Goal: Information Seeking & Learning: Check status

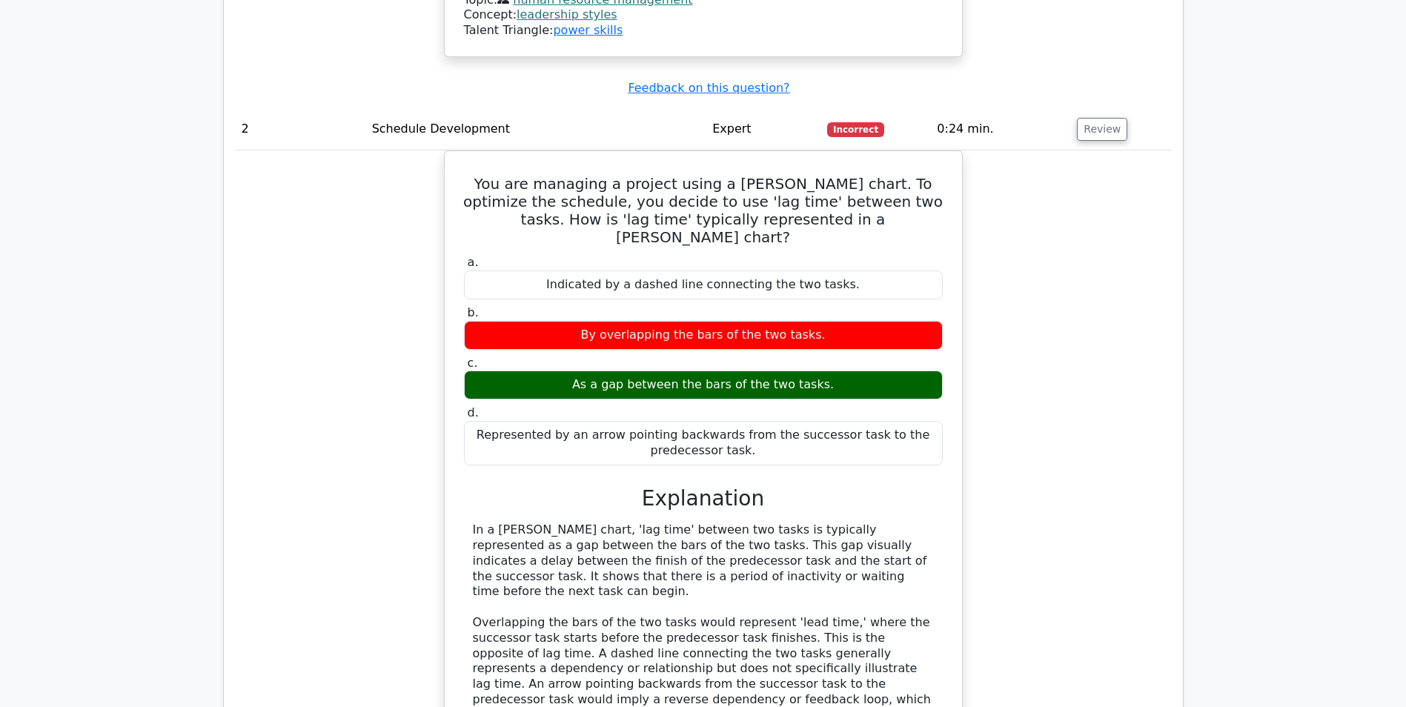
click at [1092, 289] on div "You are managing a project using a [PERSON_NAME] chart. To optimize the schedul…" at bounding box center [703, 483] width 935 height 667
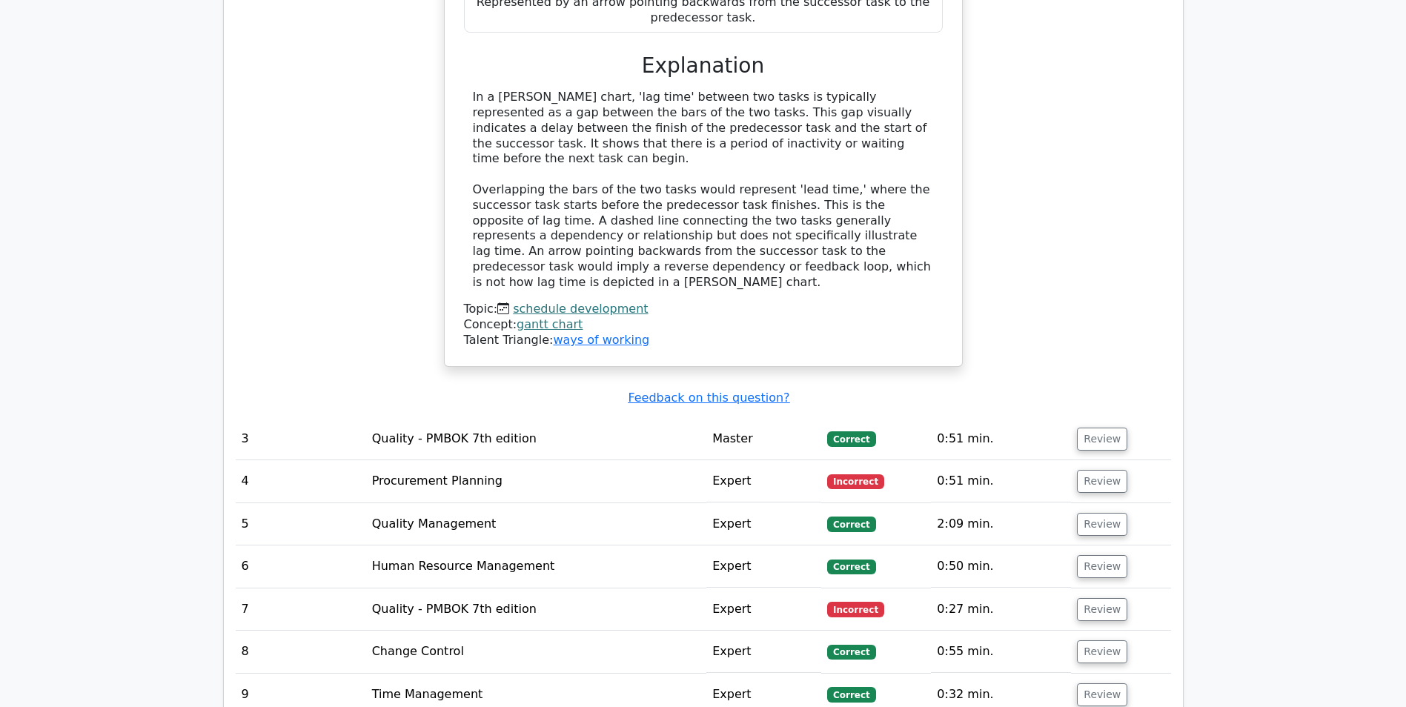
scroll to position [1972, 0]
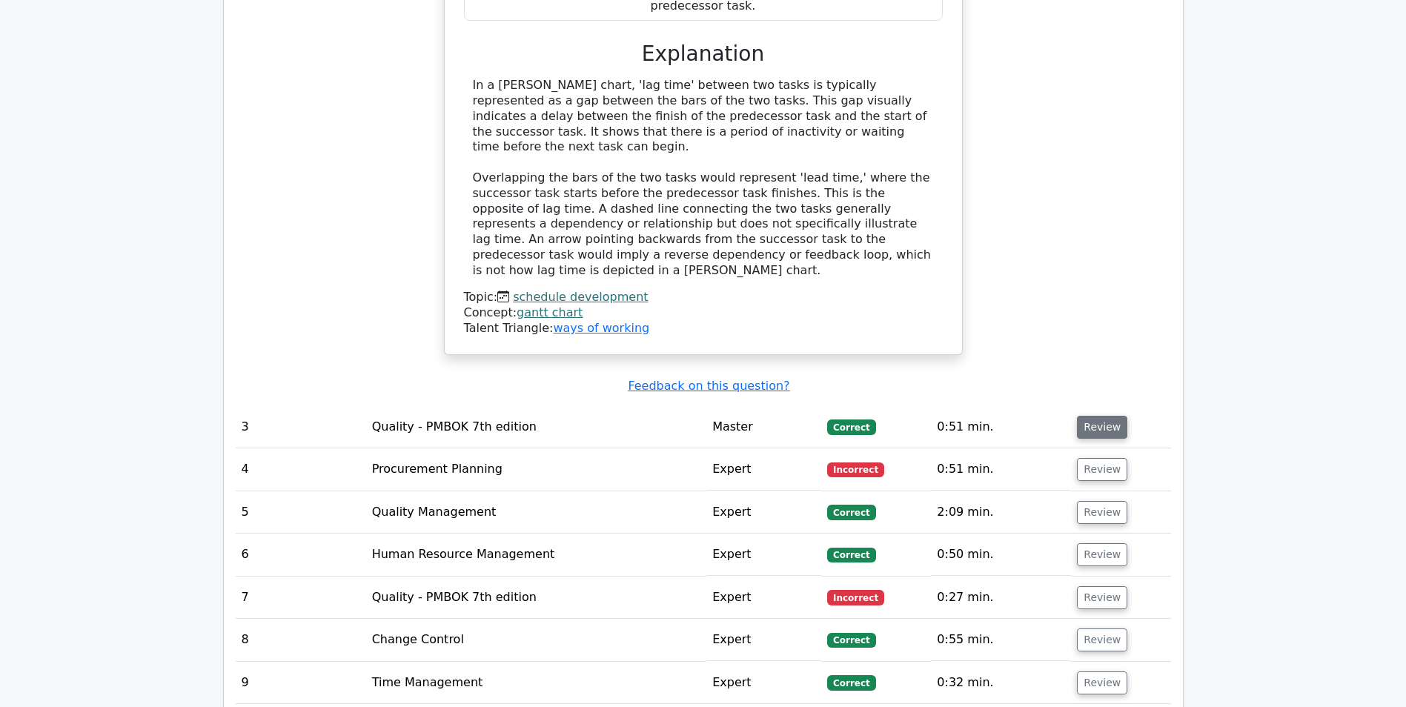
click at [1102, 416] on button "Review" at bounding box center [1102, 427] width 50 height 23
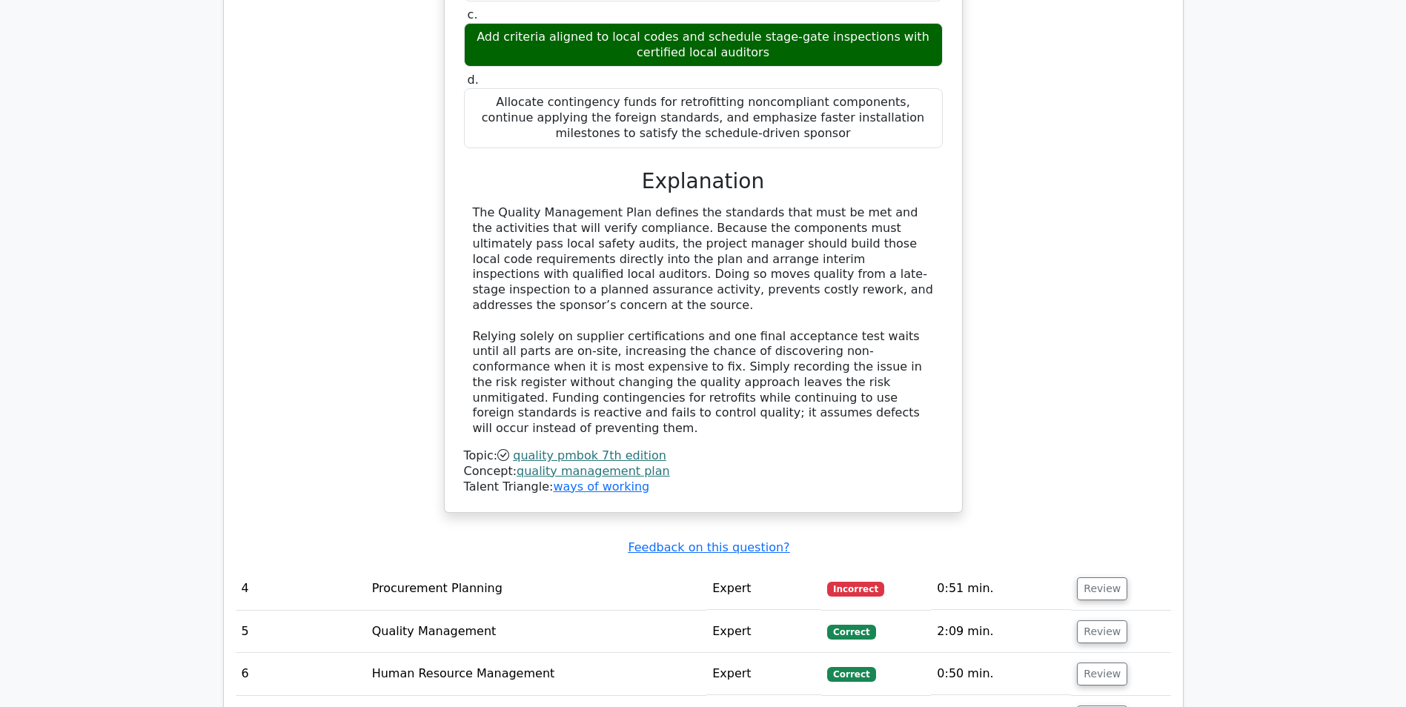
scroll to position [2713, 0]
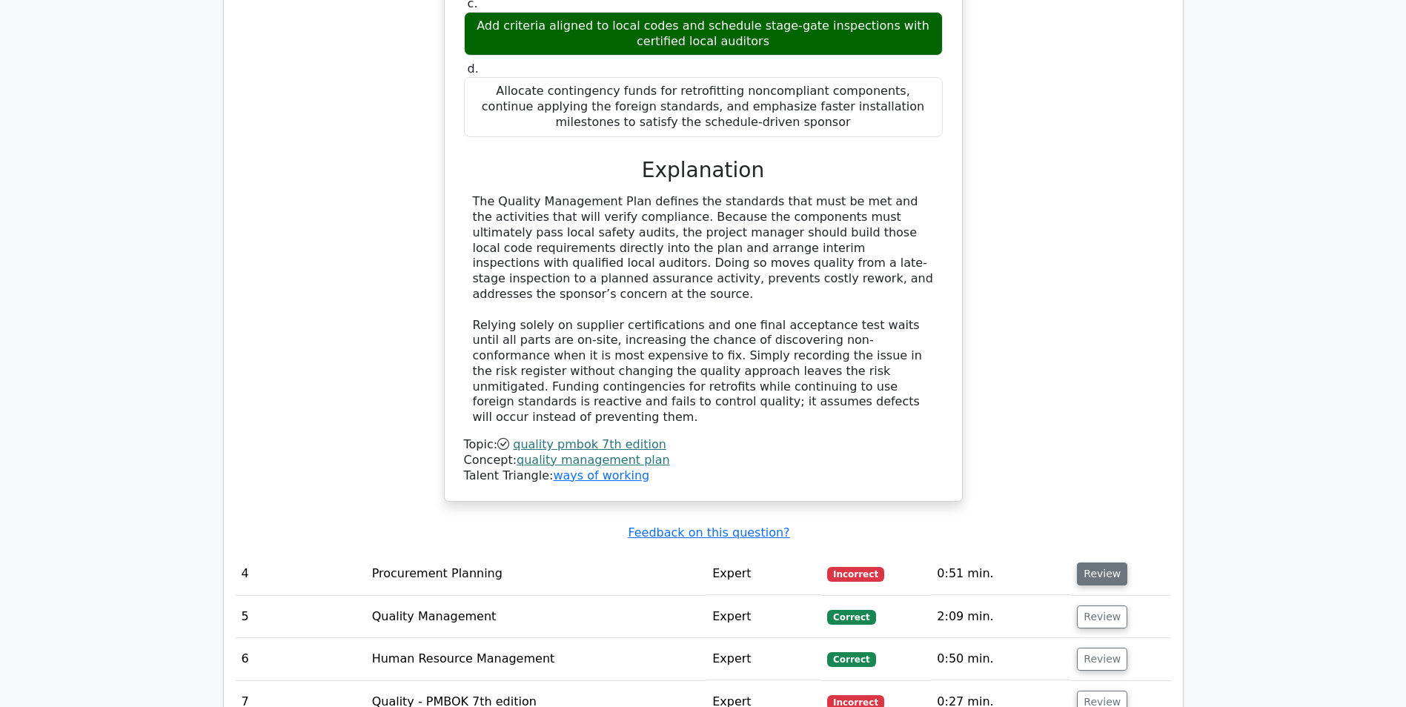
click at [1107, 562] on button "Review" at bounding box center [1102, 573] width 50 height 23
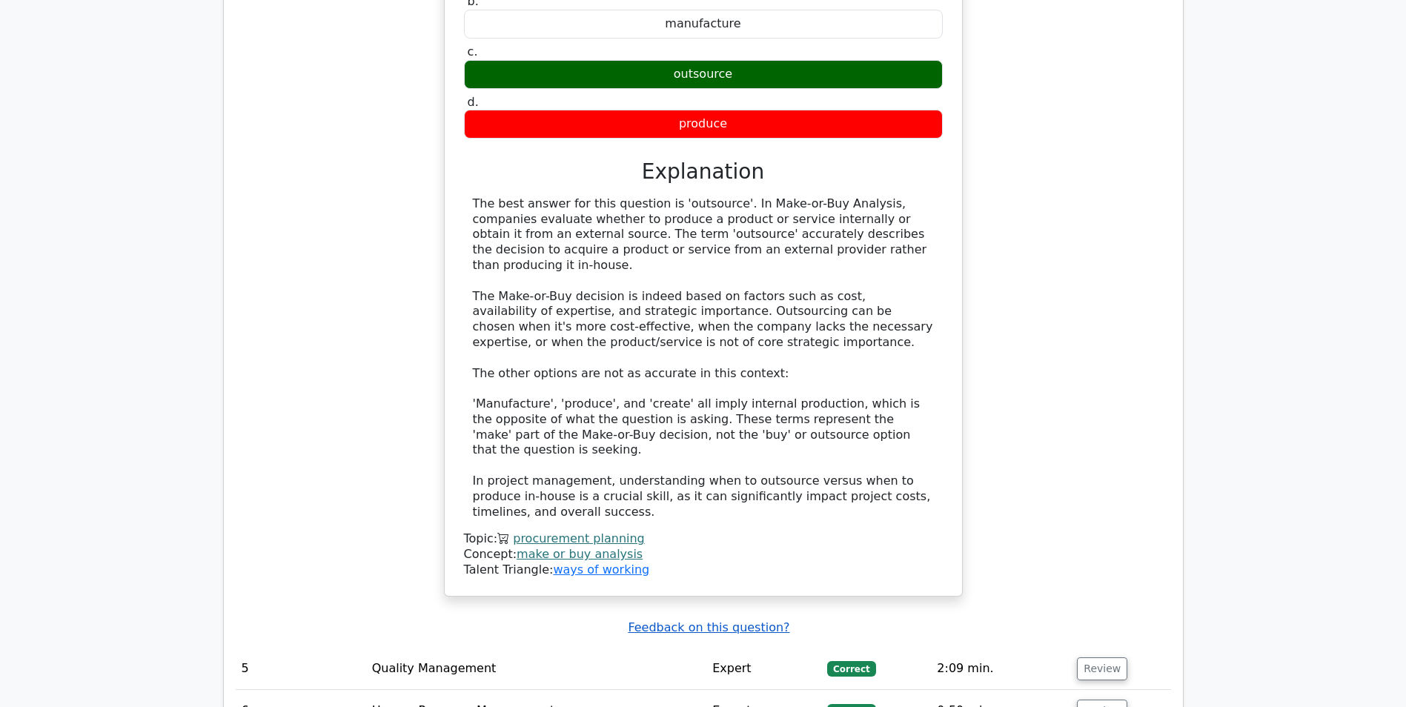
scroll to position [3453, 0]
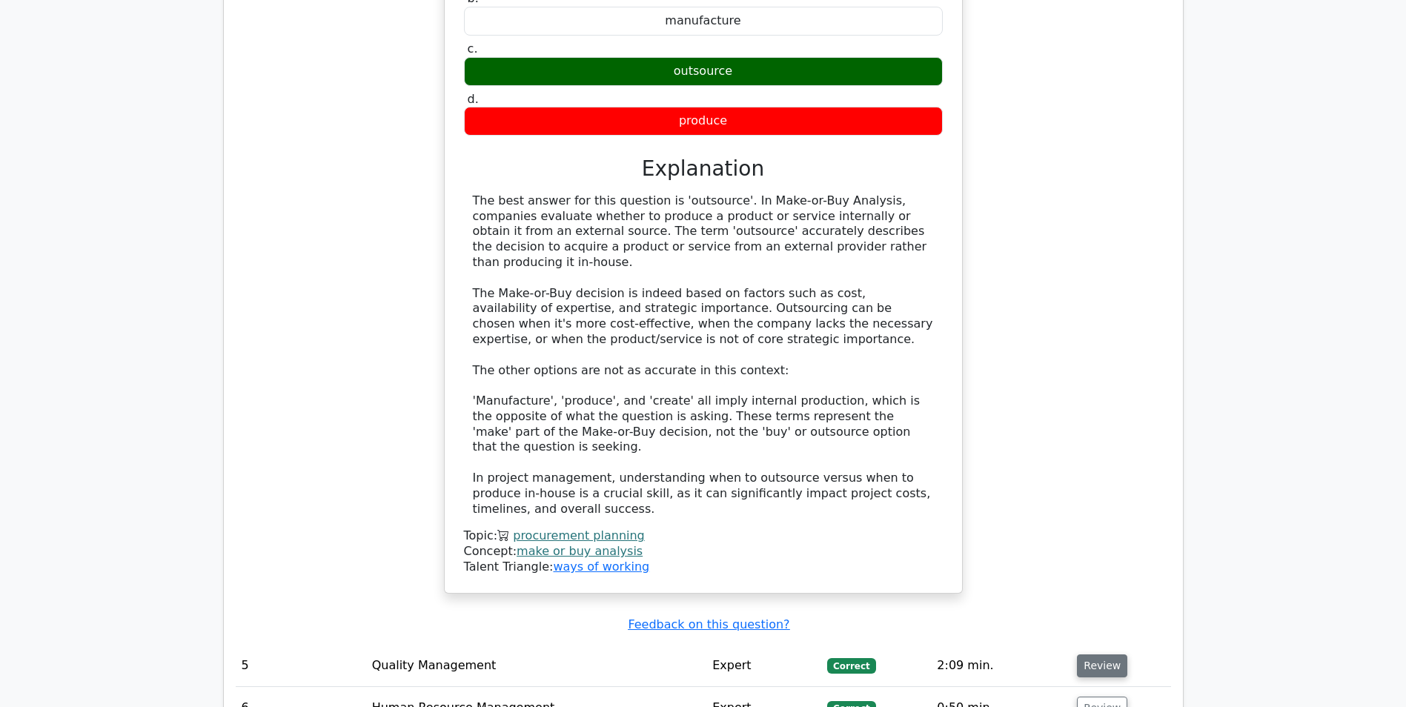
click at [1077, 654] on button "Review" at bounding box center [1102, 665] width 50 height 23
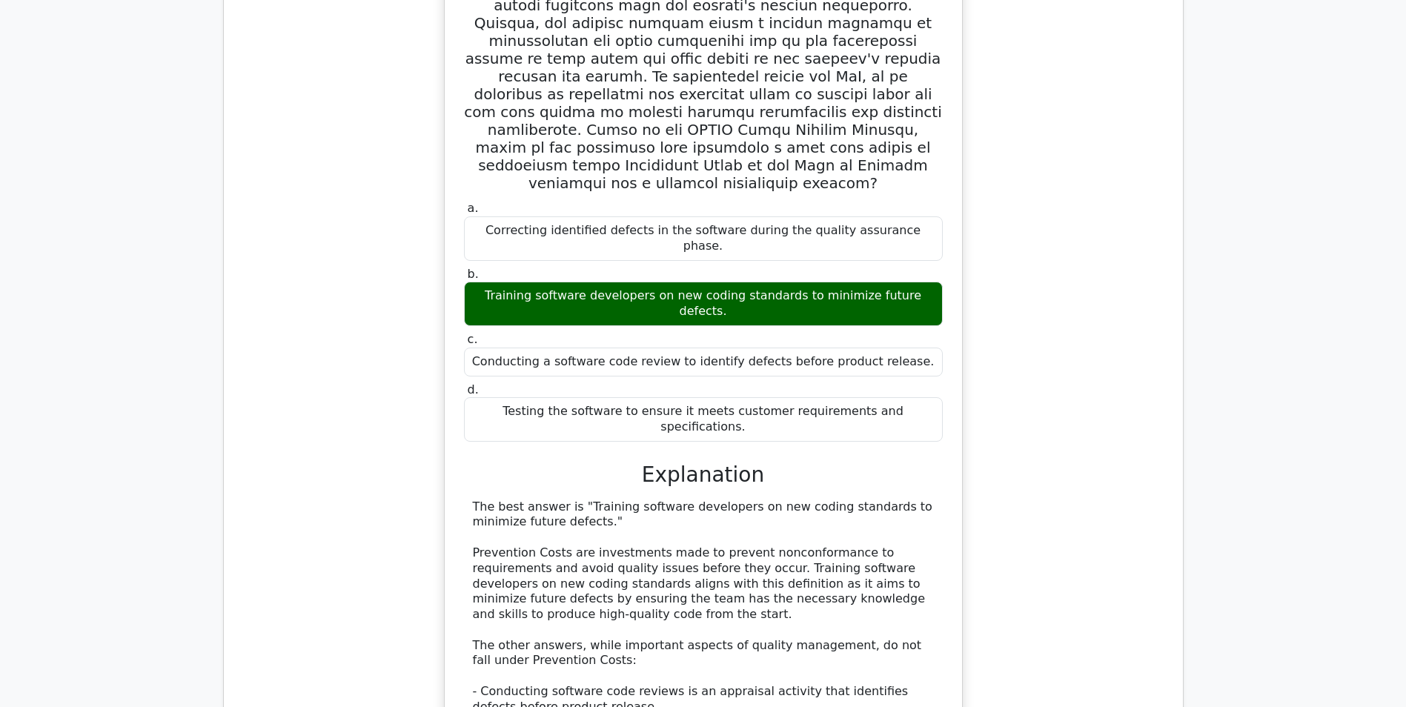
scroll to position [4343, 0]
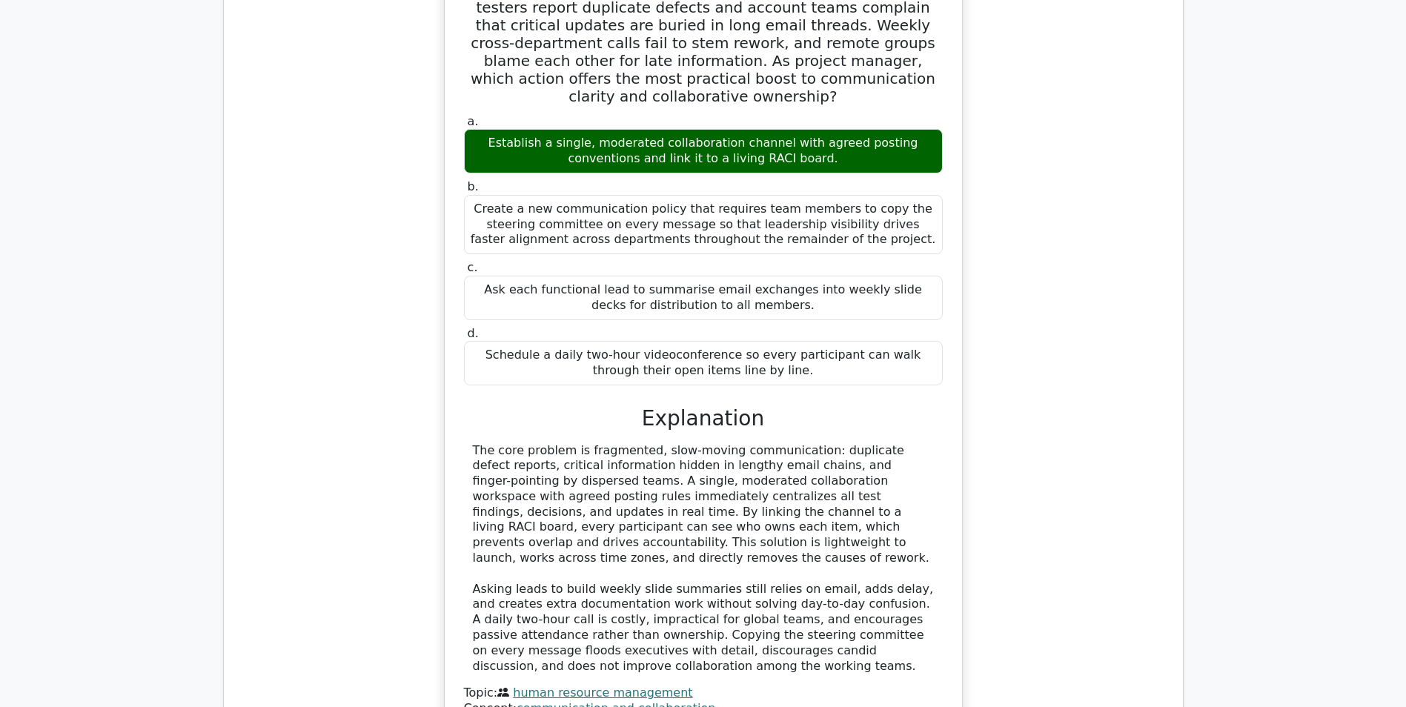
scroll to position [5306, 0]
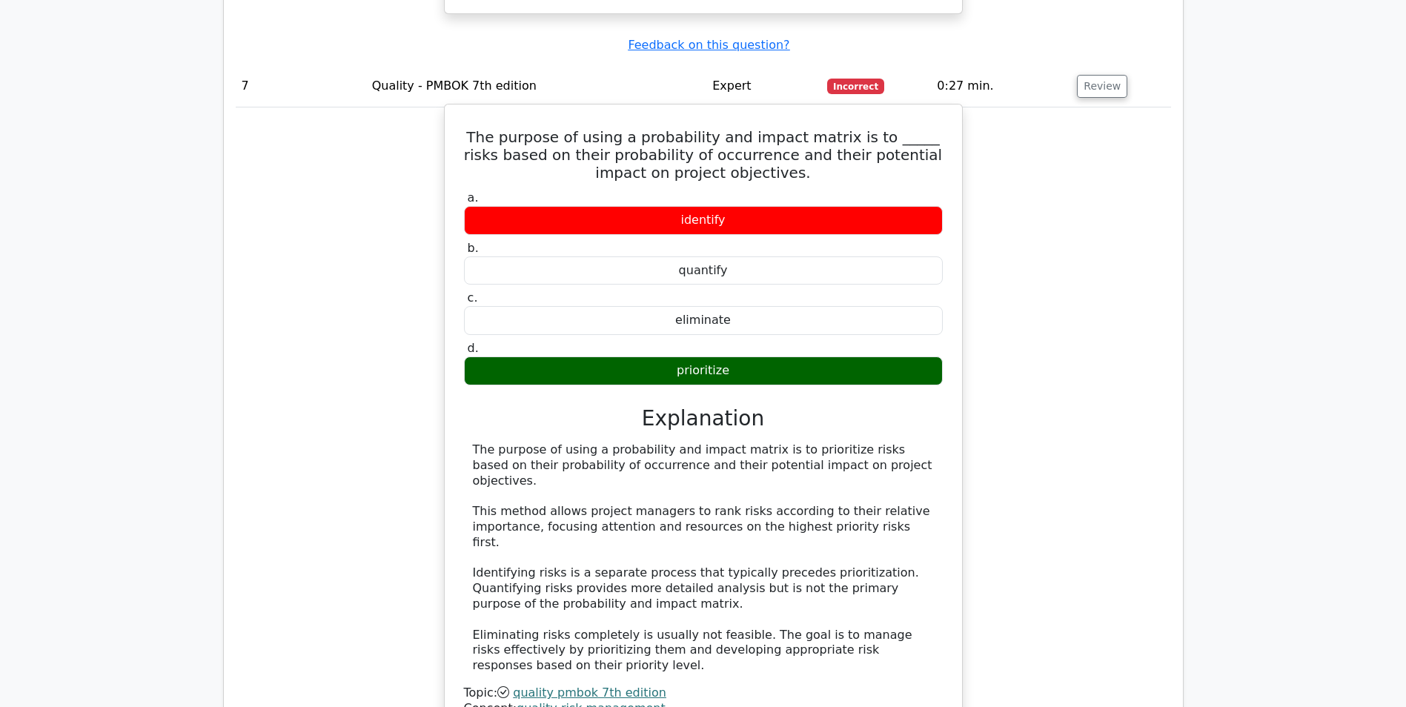
scroll to position [6047, 0]
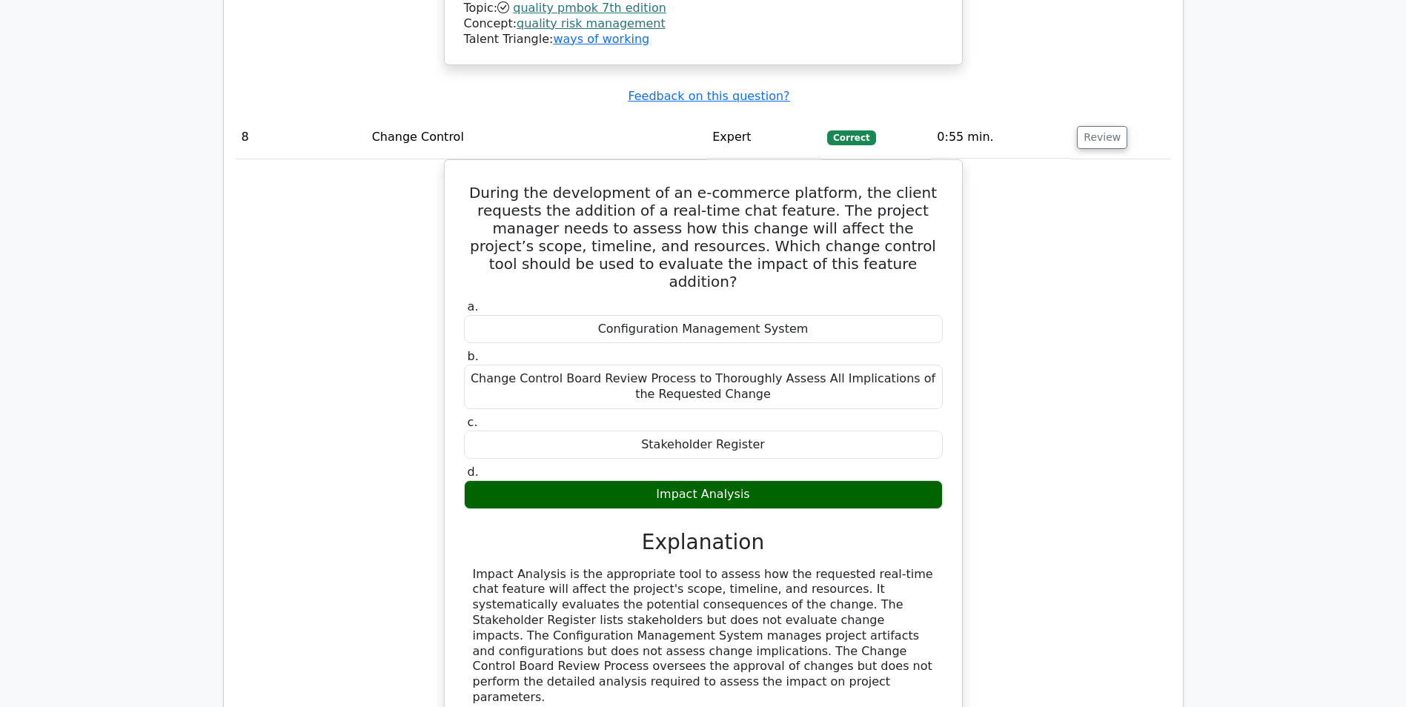
scroll to position [6713, 0]
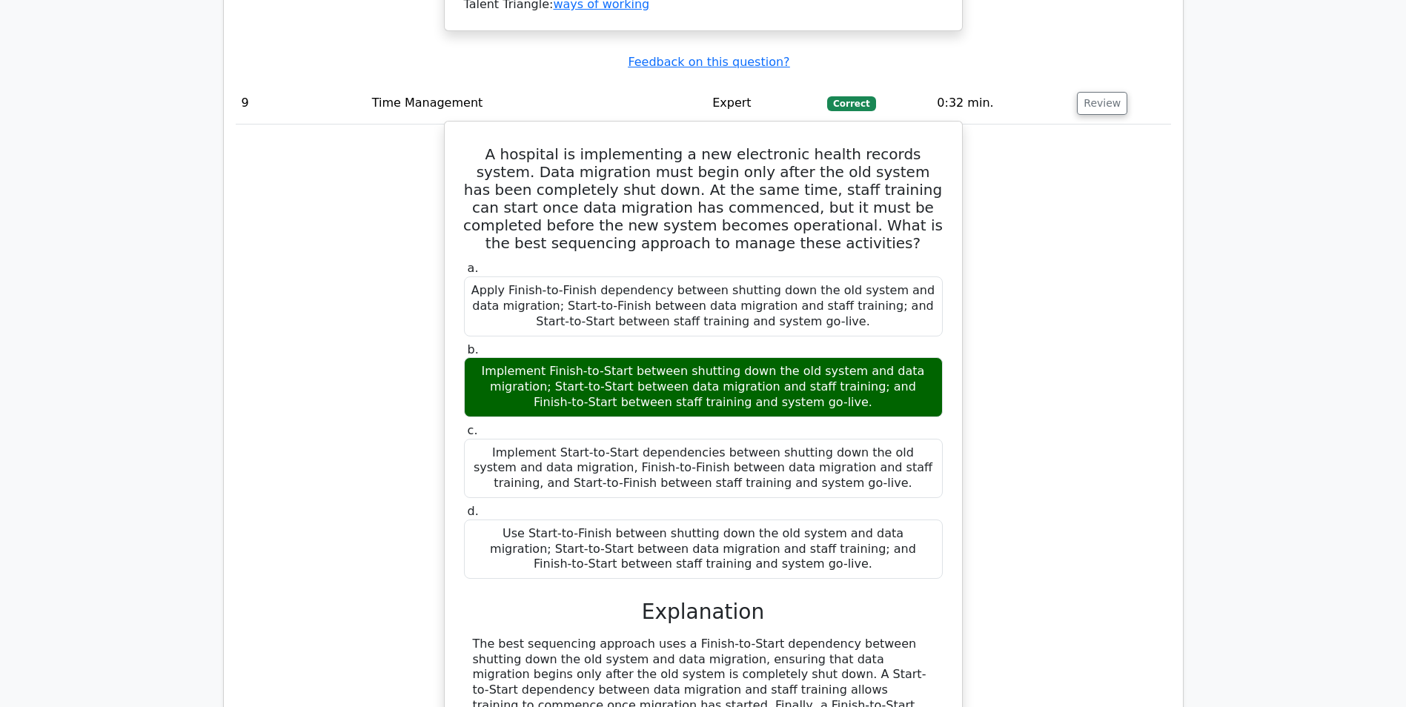
scroll to position [7603, 0]
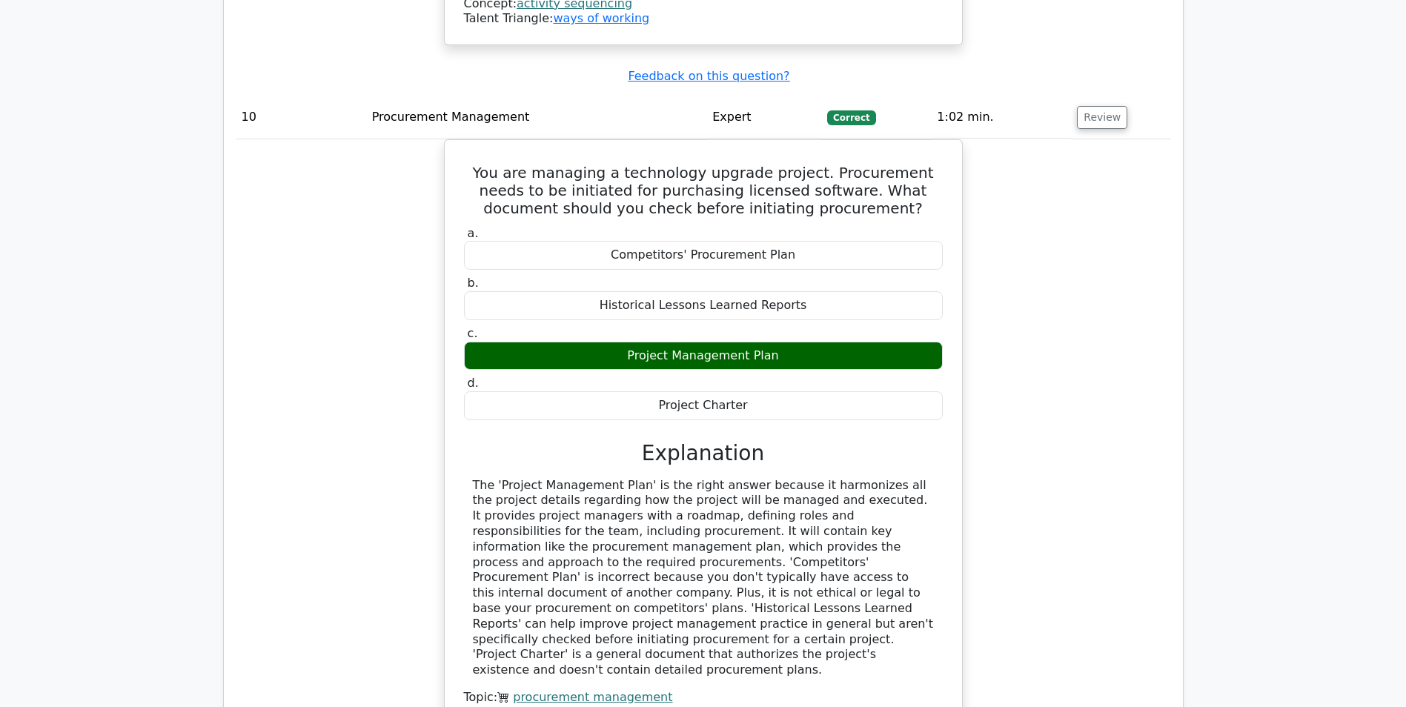
scroll to position [8269, 0]
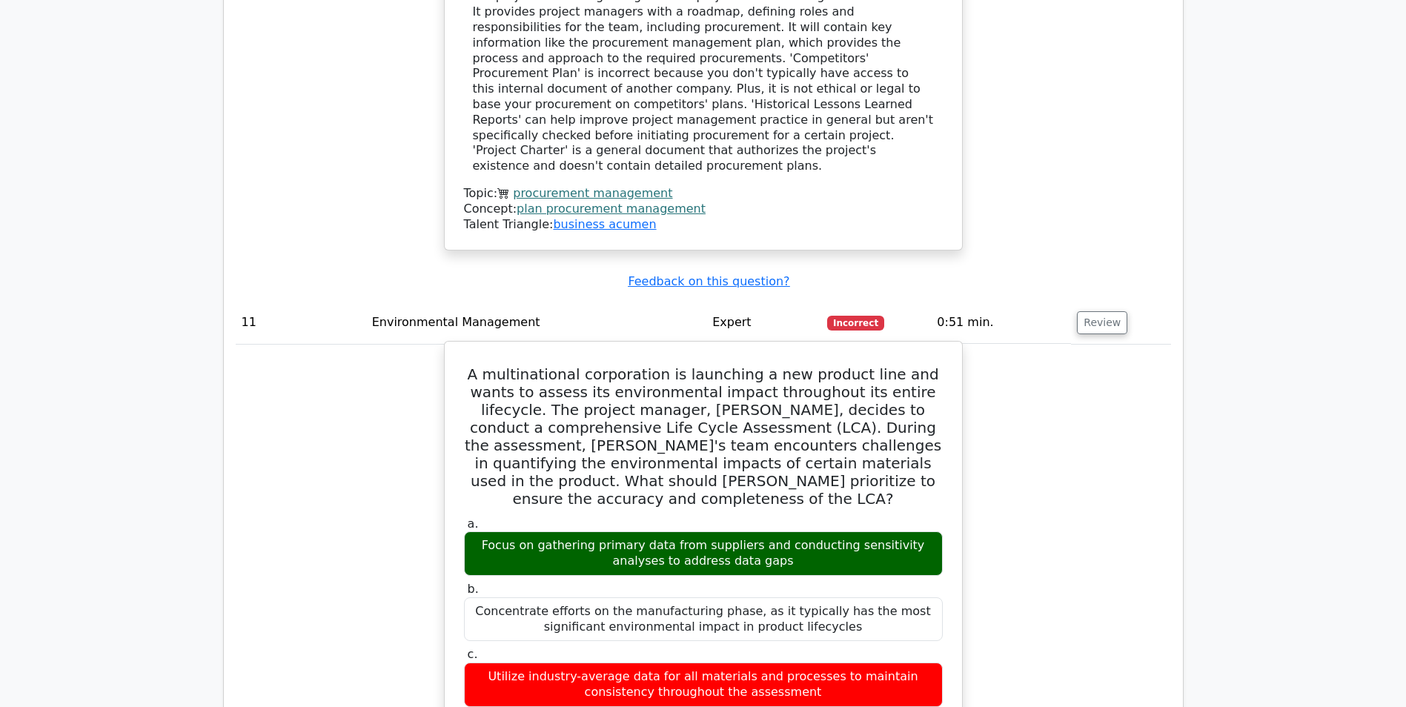
scroll to position [8862, 0]
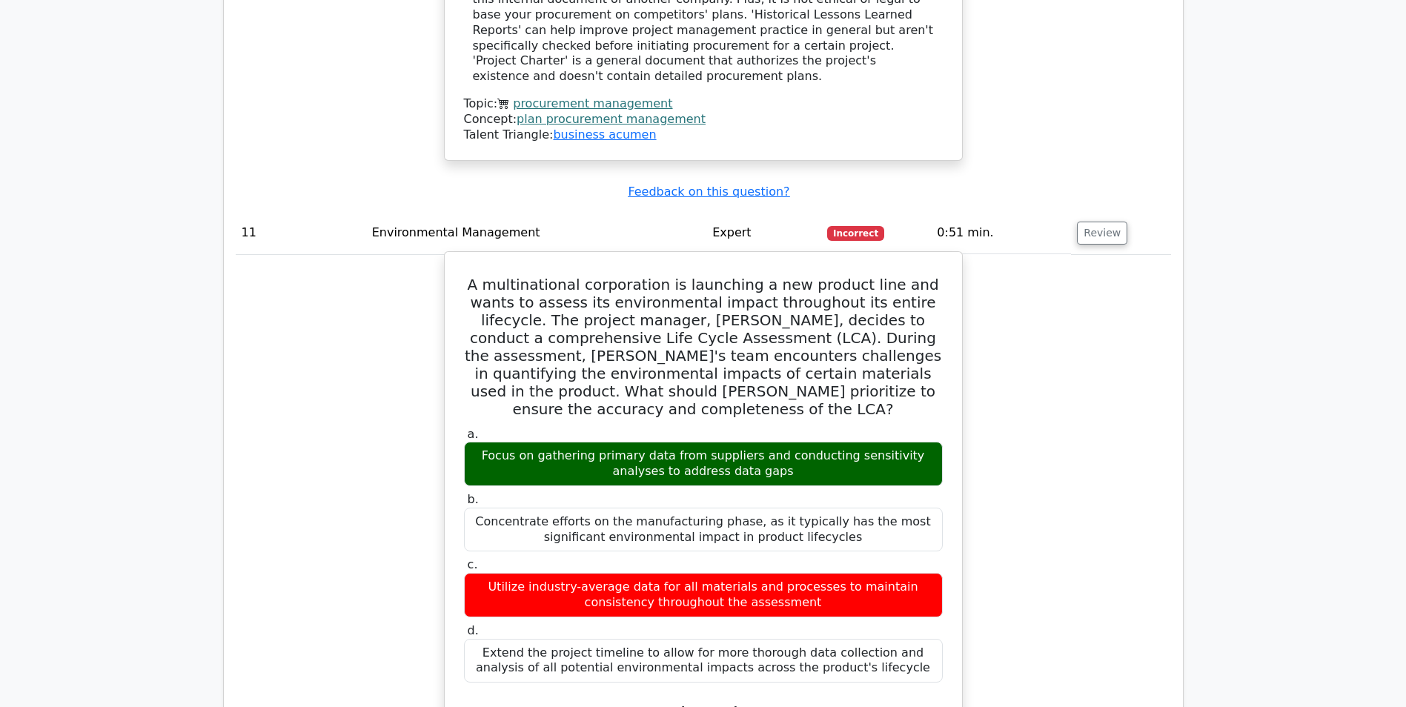
drag, startPoint x: 537, startPoint y: 454, endPoint x: 551, endPoint y: 453, distance: 13.4
drag, startPoint x: 551, startPoint y: 453, endPoint x: 585, endPoint y: 453, distance: 34.8
drag, startPoint x: 585, startPoint y: 453, endPoint x: 649, endPoint y: 457, distance: 63.8
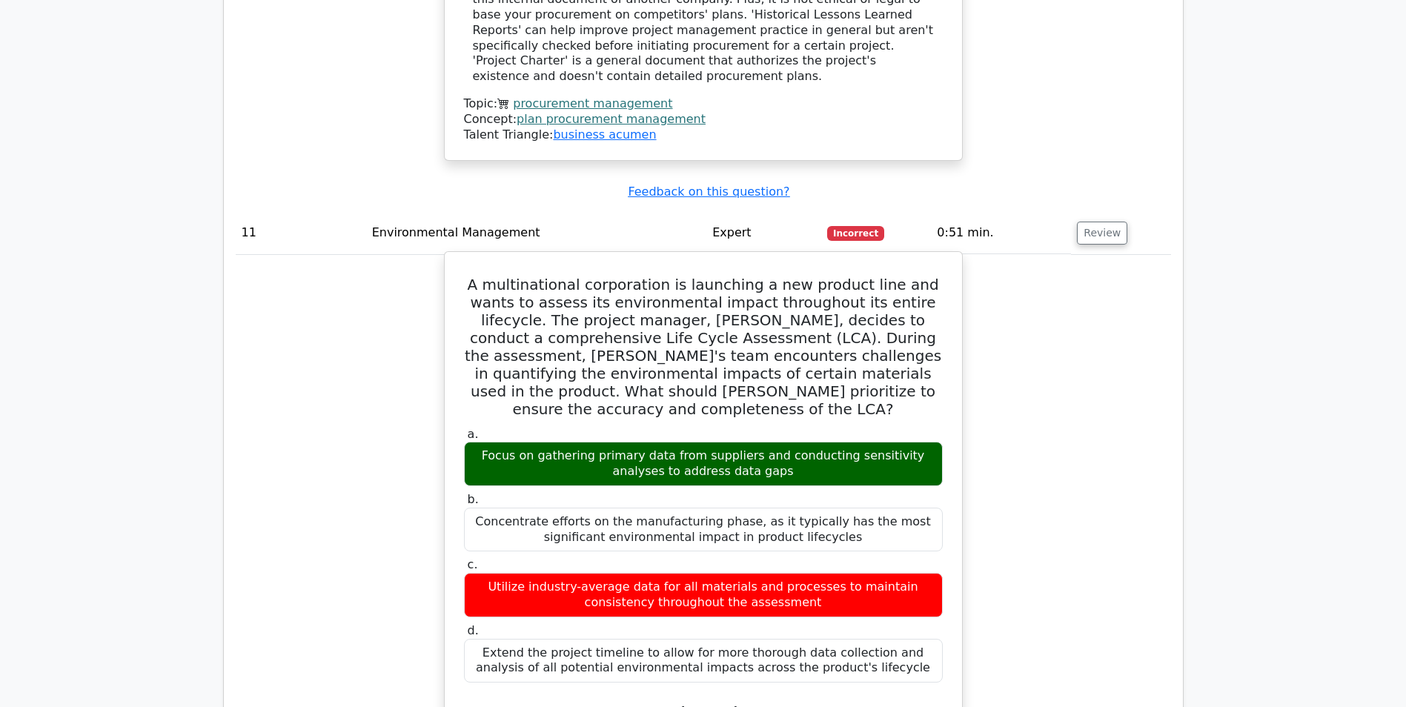
drag, startPoint x: 649, startPoint y: 457, endPoint x: 615, endPoint y: 459, distance: 34.1
drag, startPoint x: 533, startPoint y: 454, endPoint x: 628, endPoint y: 448, distance: 94.3
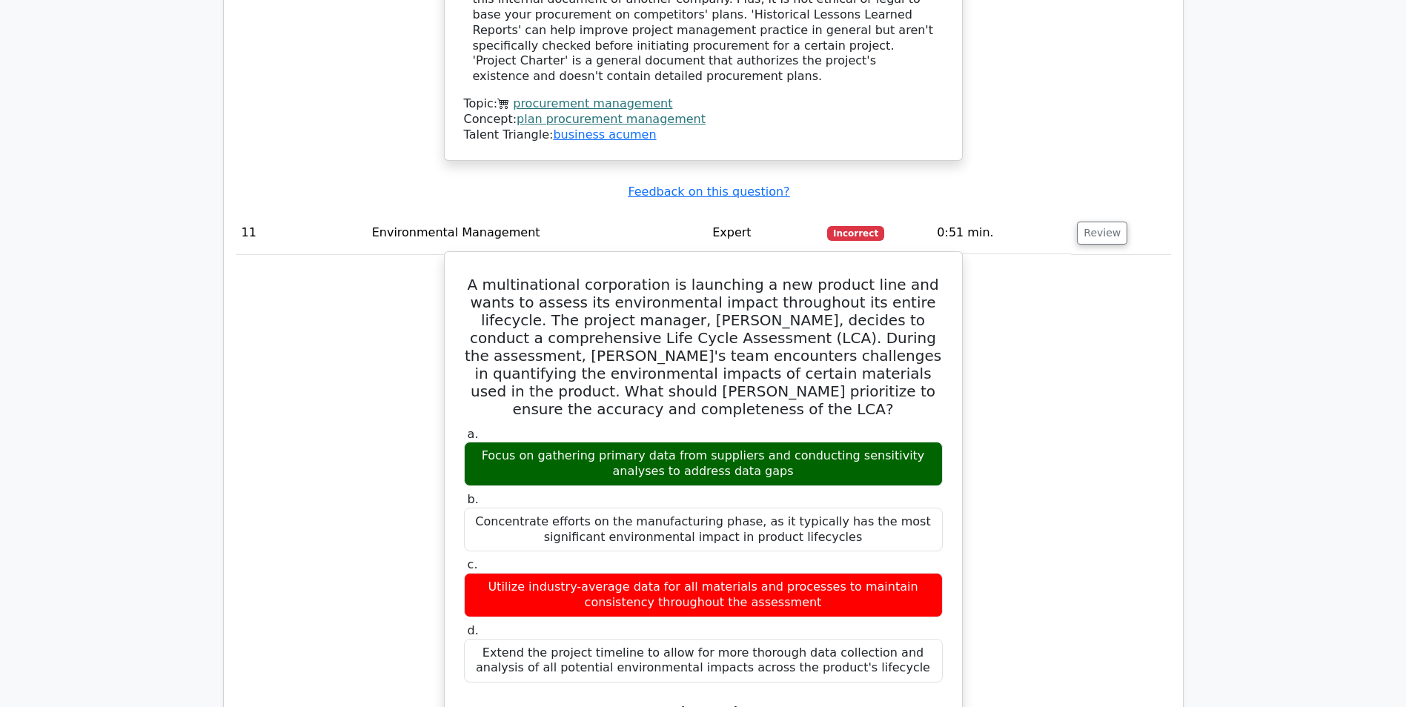
drag, startPoint x: 473, startPoint y: 447, endPoint x: 845, endPoint y: 497, distance: 376.1
copy div "Conducting sensitivity analyses is also important as it helps identify which da…"
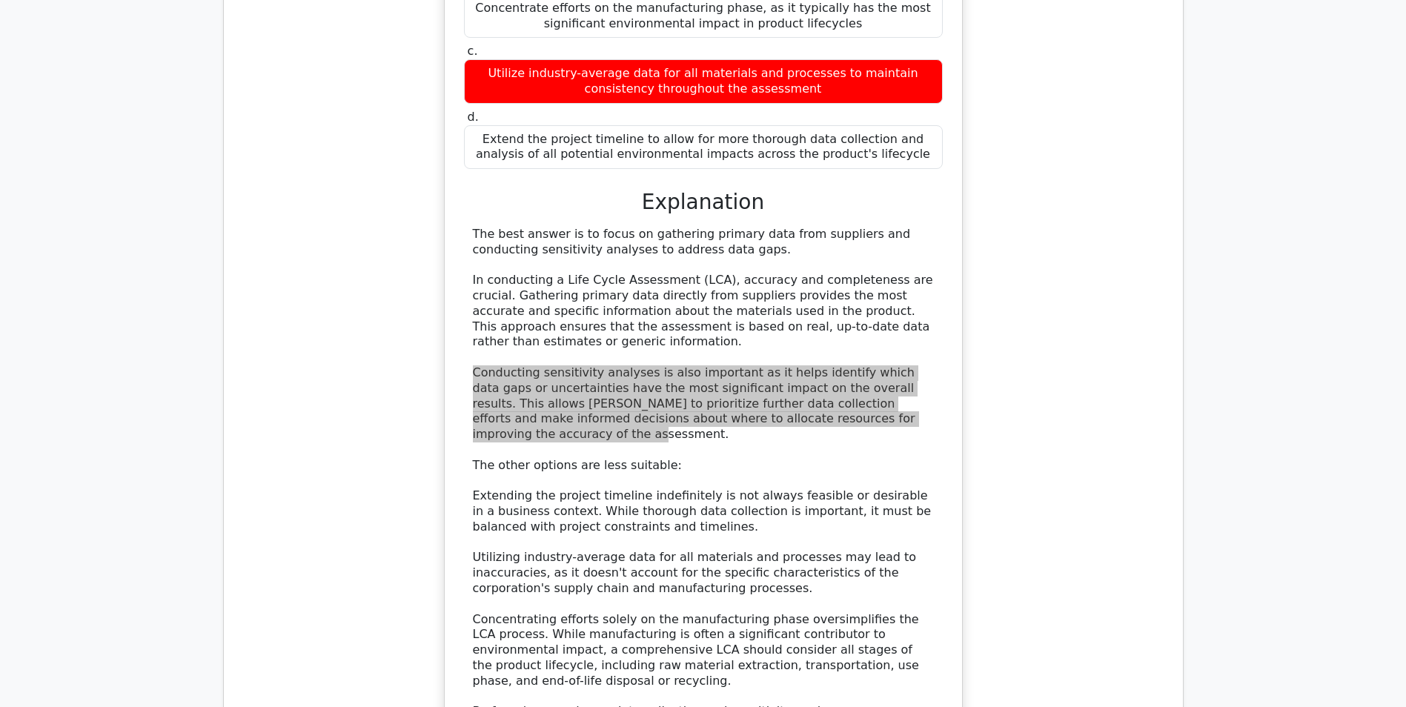
scroll to position [9381, 0]
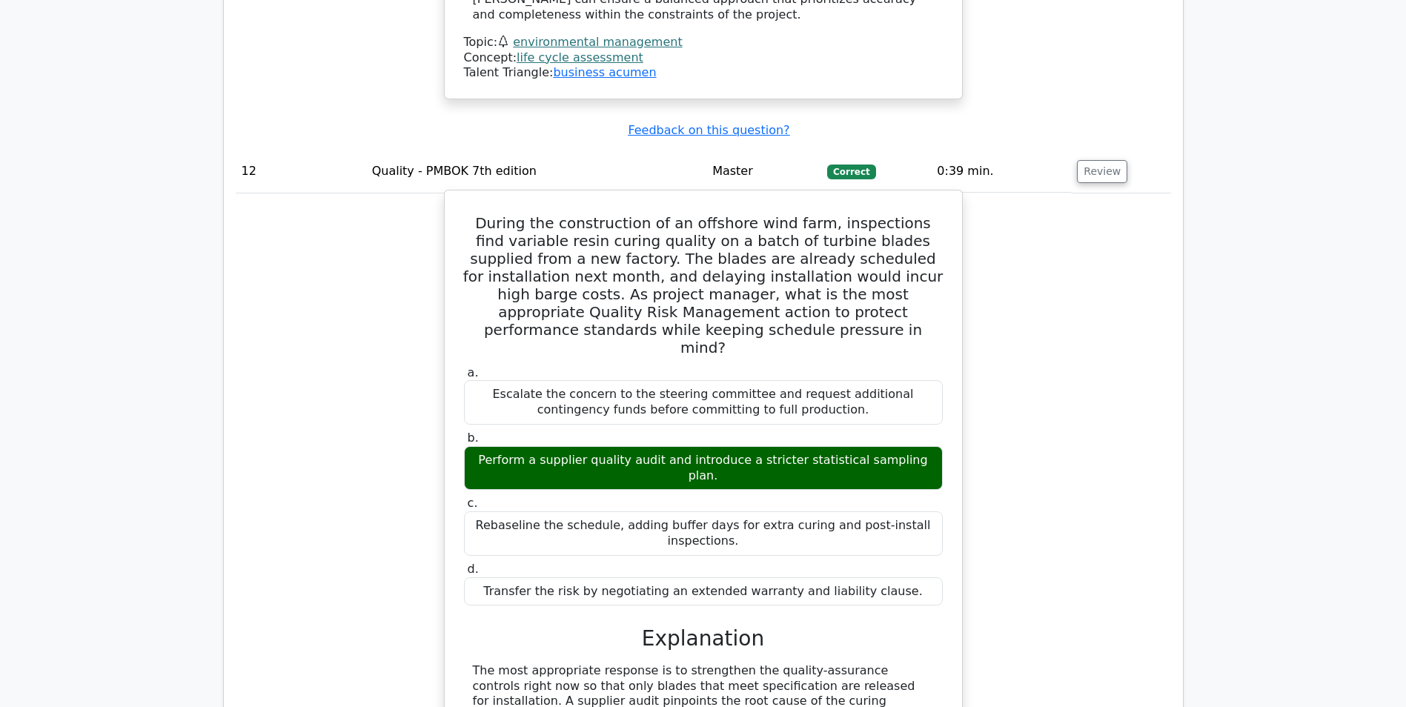
scroll to position [10196, 0]
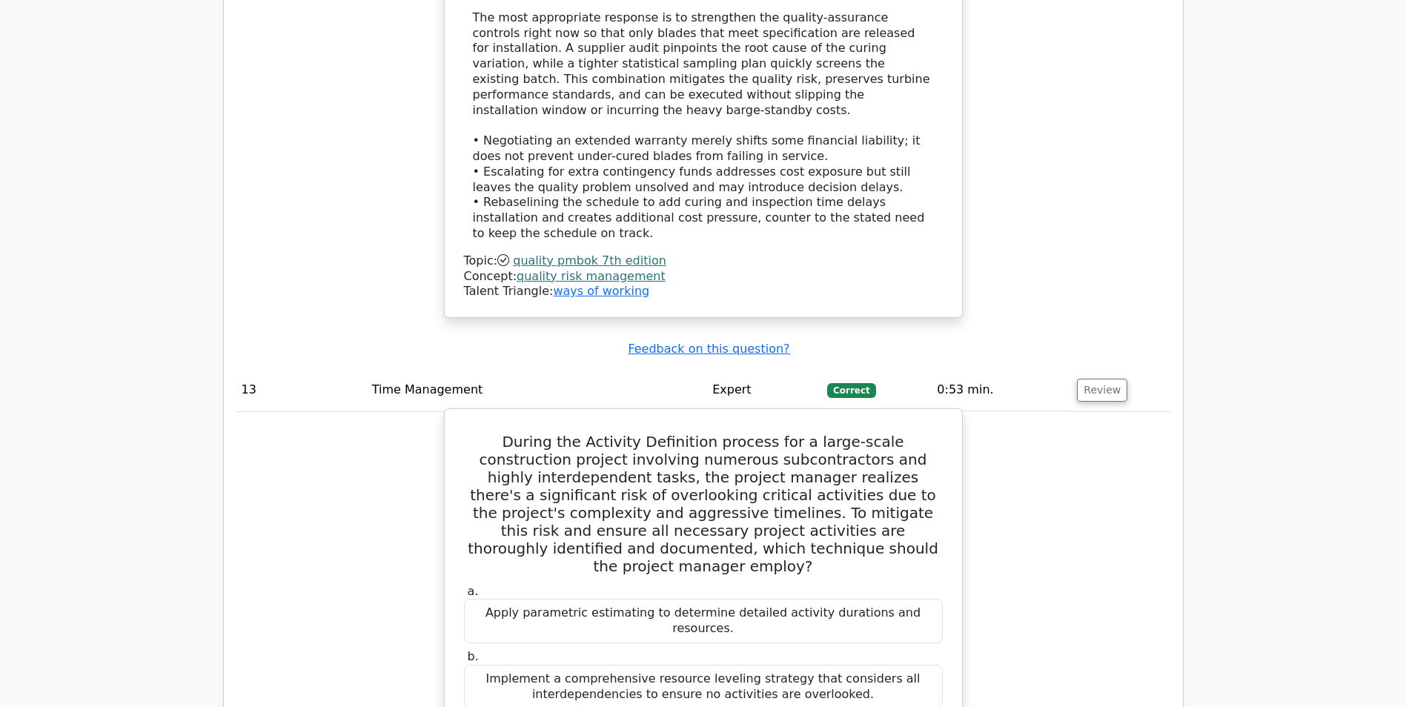
scroll to position [10789, 0]
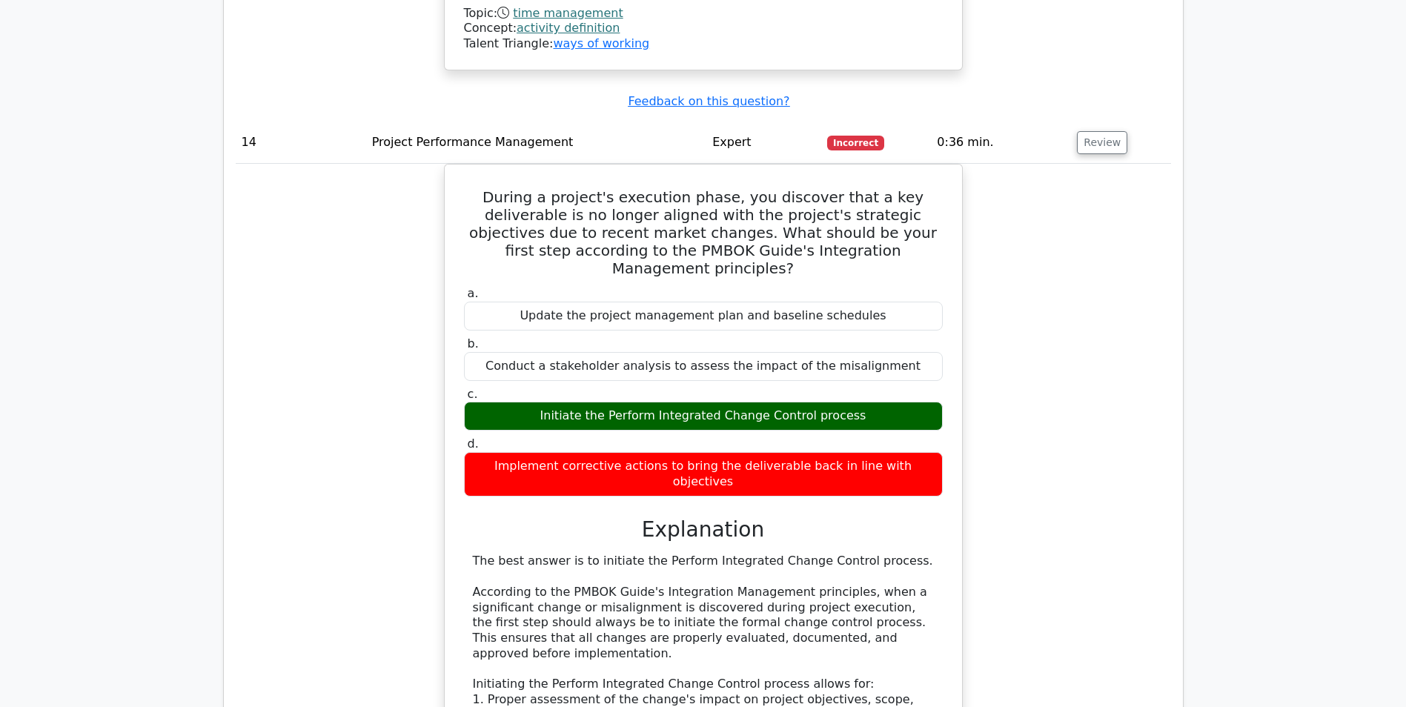
scroll to position [11826, 0]
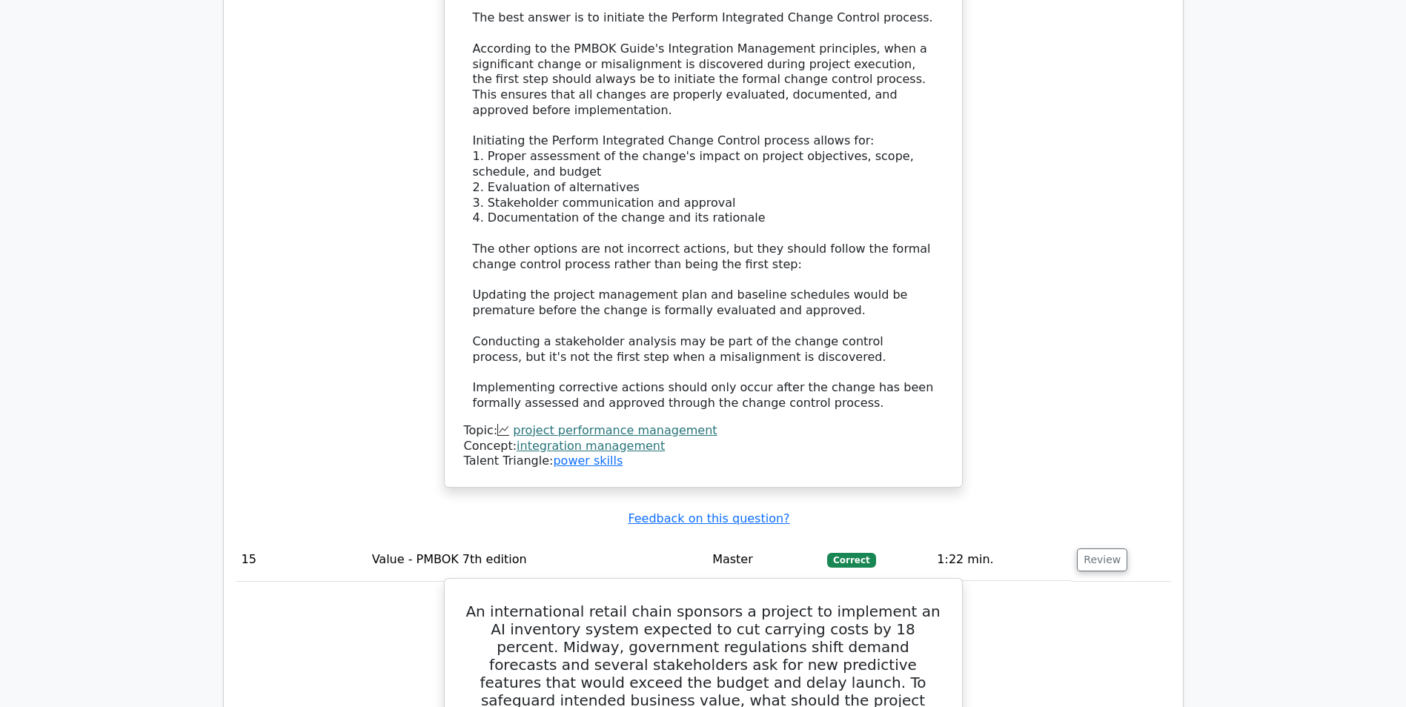
scroll to position [12270, 0]
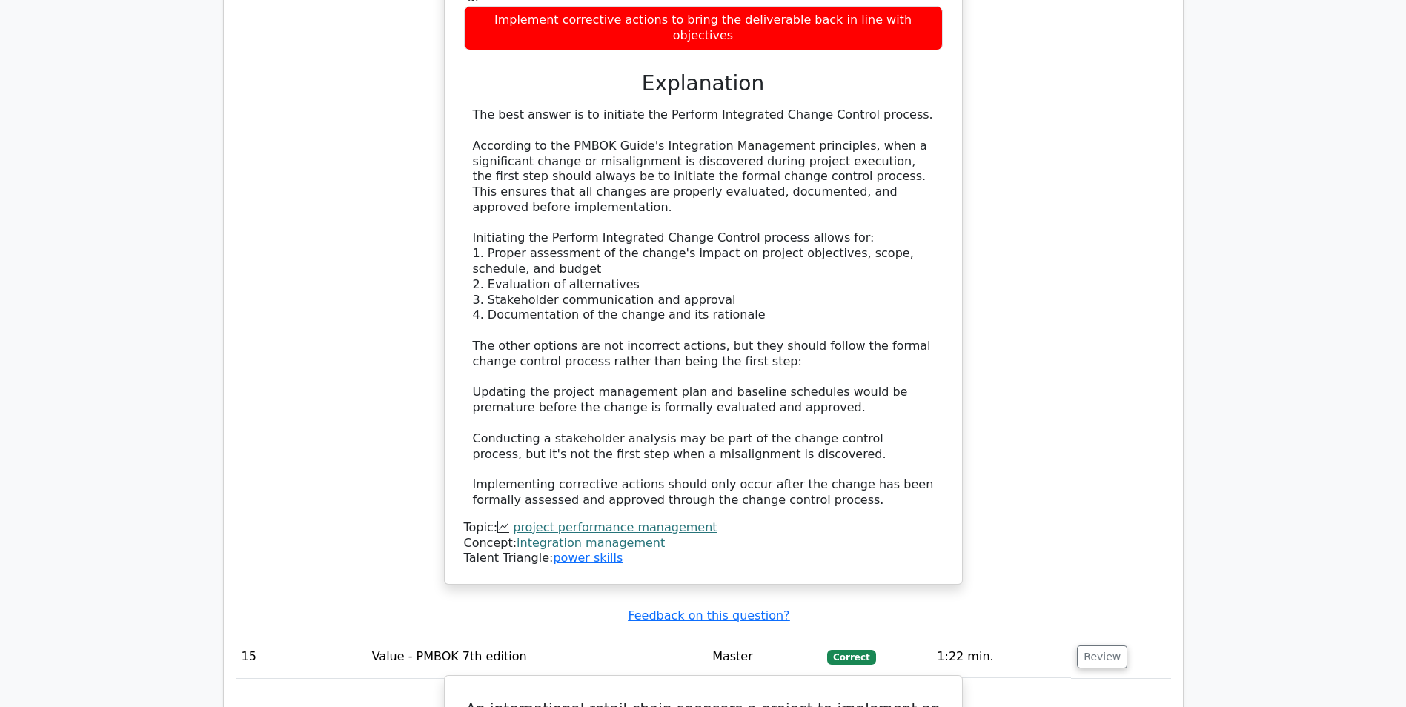
drag, startPoint x: 481, startPoint y: 73, endPoint x: 856, endPoint y: 425, distance: 513.7
drag, startPoint x: 478, startPoint y: 76, endPoint x: 839, endPoint y: 428, distance: 504.0
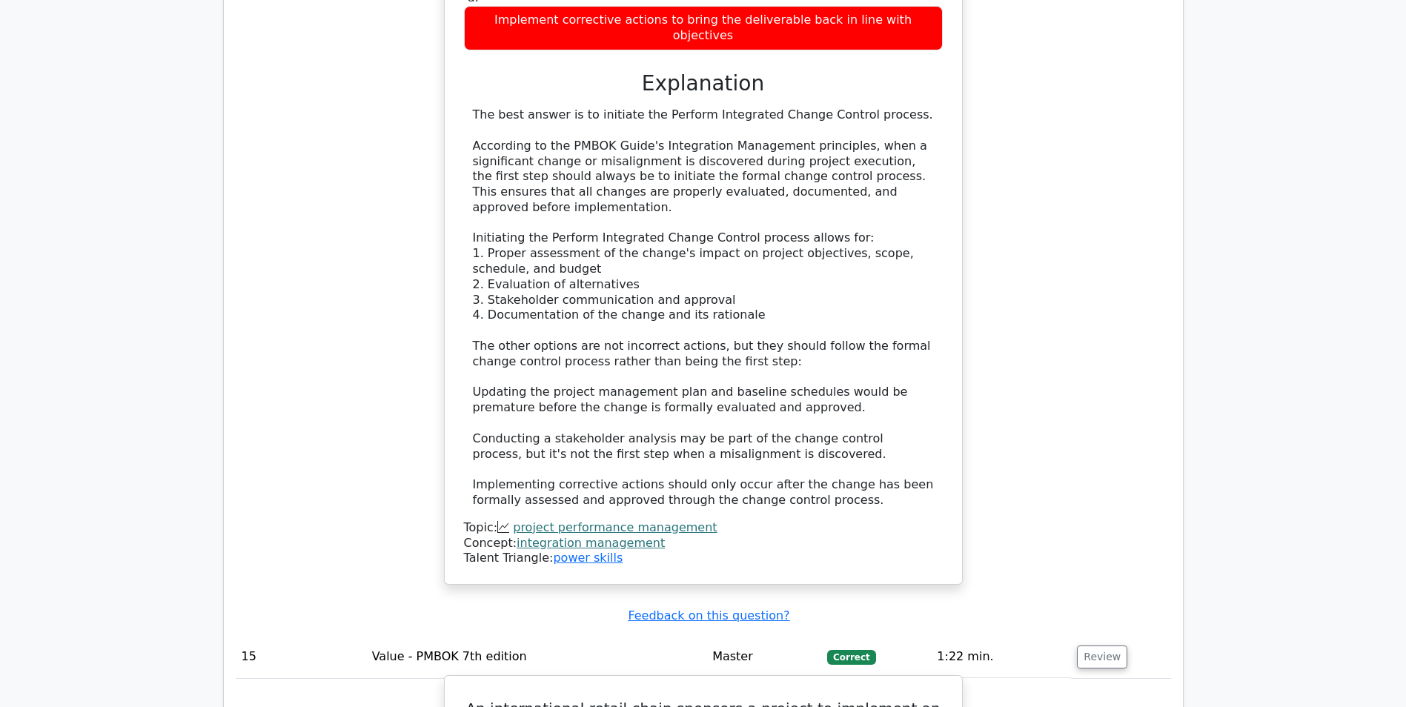
copy div "An international retail chain sponsors a project to implement an AI inventory s…"
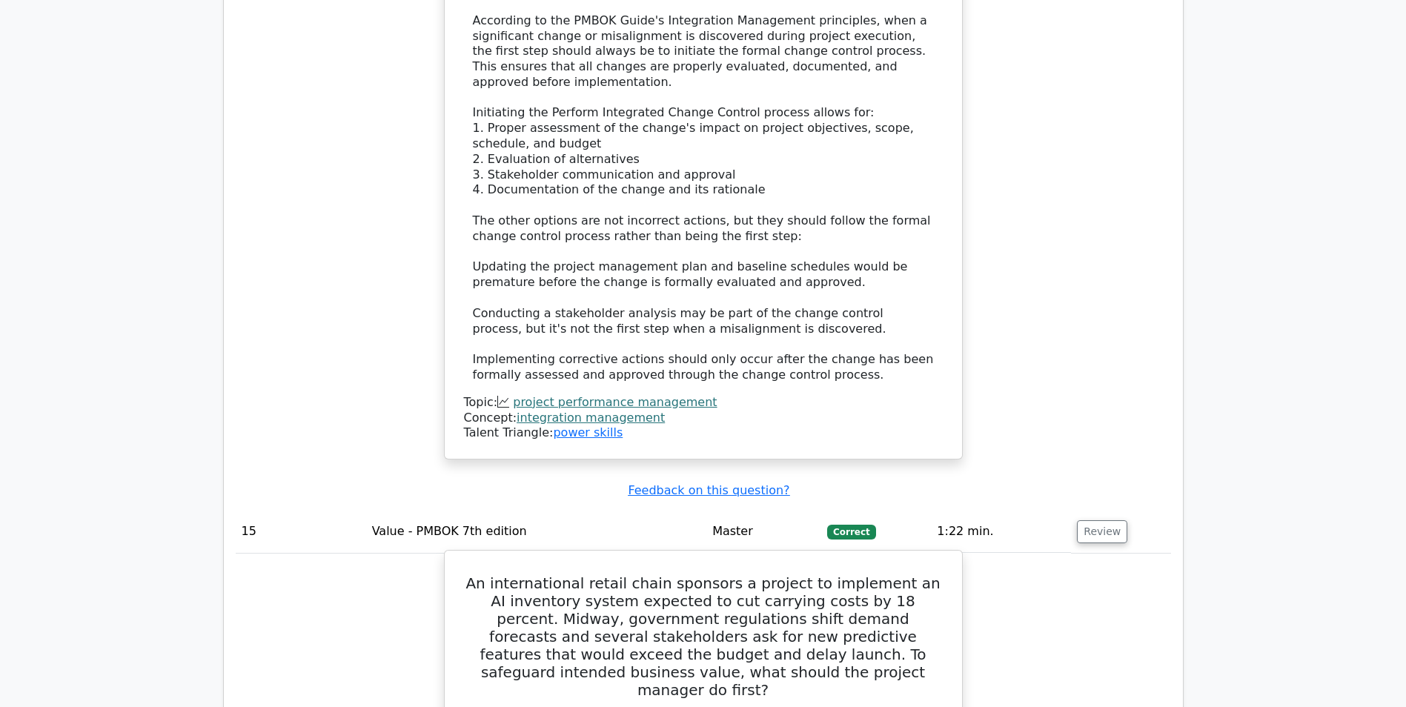
scroll to position [12419, 0]
